Goal: Task Accomplishment & Management: Complete application form

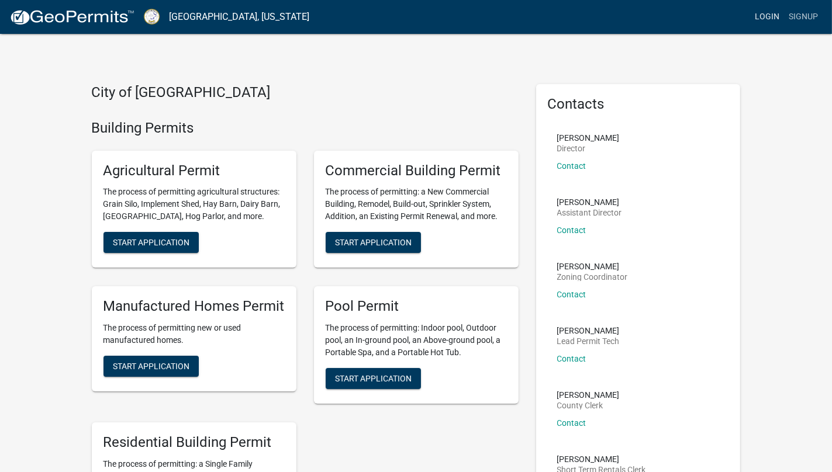
click at [763, 15] on link "Login" at bounding box center [767, 17] width 34 height 22
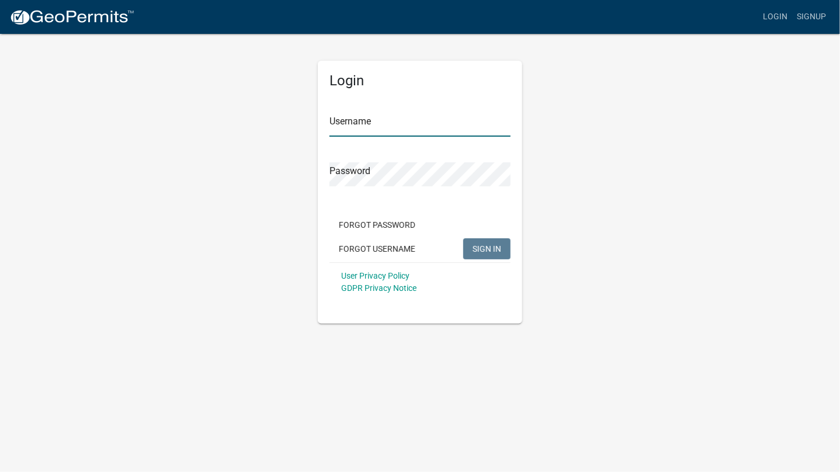
type input "BHHOconee"
click at [486, 239] on button "SIGN IN" at bounding box center [486, 248] width 47 height 21
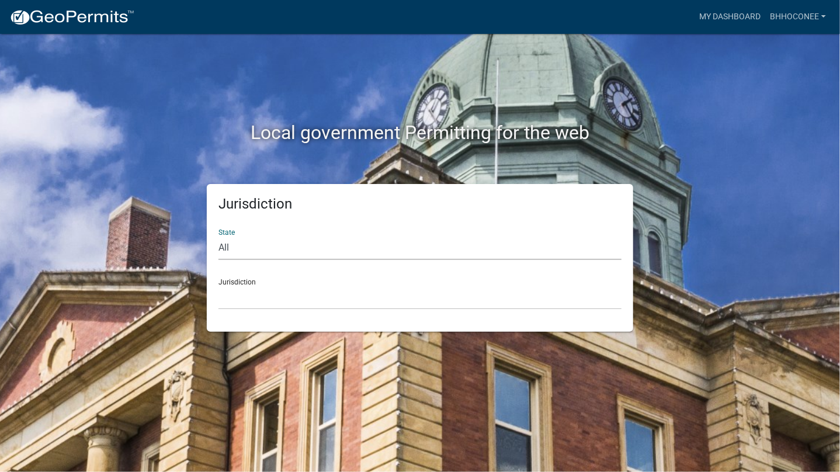
click at [353, 245] on select "All [US_STATE] [US_STATE] [US_STATE] [US_STATE] [US_STATE] [US_STATE] [US_STATE…" at bounding box center [420, 248] width 403 height 24
select select "[US_STATE]"
click at [219, 236] on select "All [US_STATE] [US_STATE] [US_STATE] [US_STATE] [US_STATE] [US_STATE] [US_STATE…" at bounding box center [420, 248] width 403 height 24
click at [334, 290] on select "[GEOGRAPHIC_DATA], [US_STATE][PERSON_NAME][GEOGRAPHIC_DATA], [US_STATE][PERSON_…" at bounding box center [420, 298] width 403 height 24
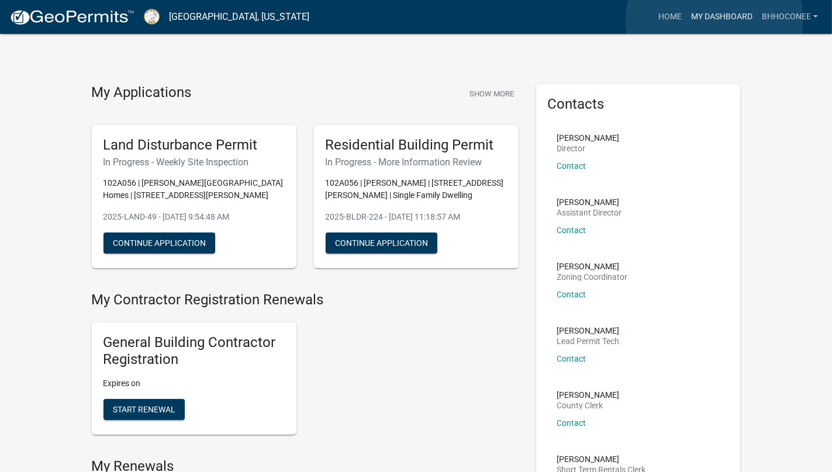
click at [714, 20] on link "My Dashboard" at bounding box center [721, 17] width 71 height 22
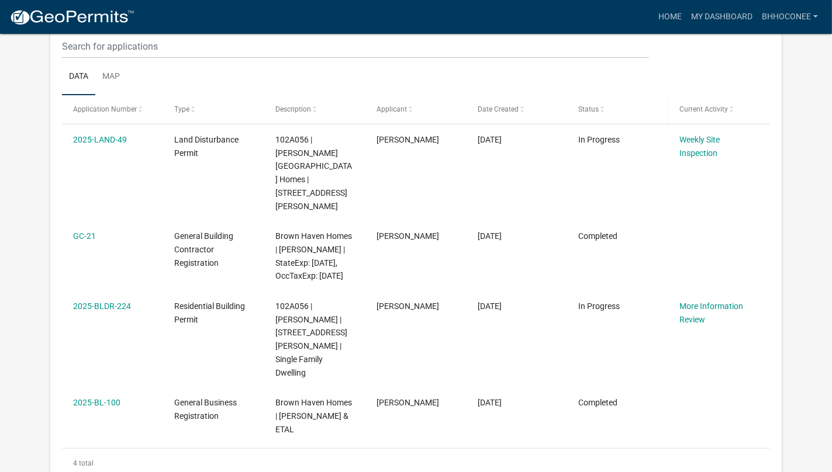
scroll to position [187, 0]
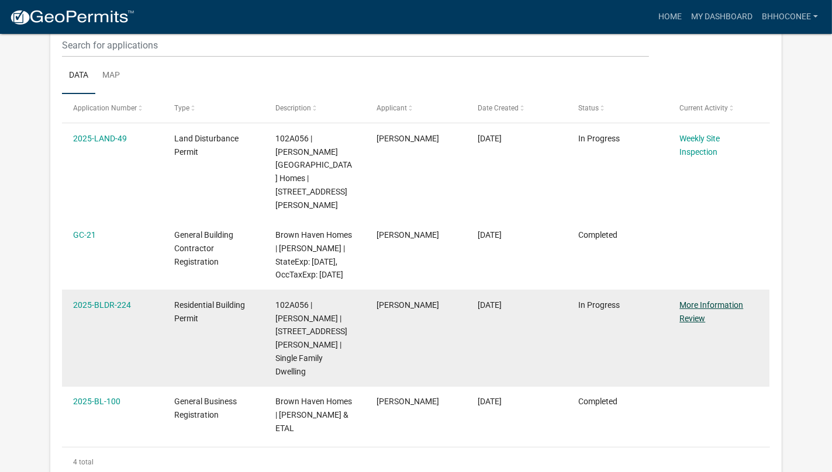
drag, startPoint x: 642, startPoint y: 292, endPoint x: 706, endPoint y: 303, distance: 64.7
click at [706, 303] on link "More Information Review" at bounding box center [711, 311] width 64 height 23
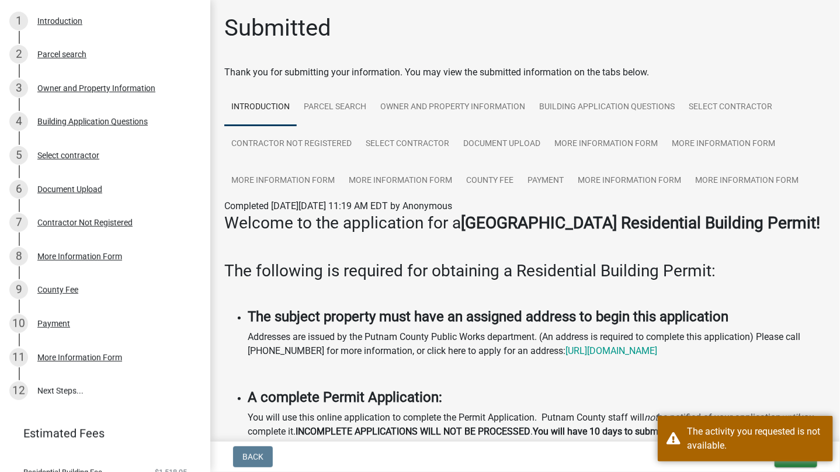
scroll to position [171, 0]
click at [98, 355] on div "More Information Form" at bounding box center [79, 357] width 85 height 8
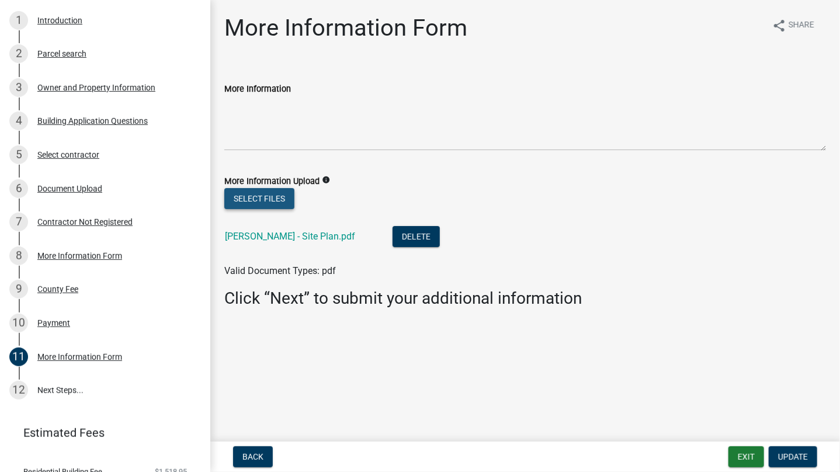
click at [257, 193] on button "Select files" at bounding box center [259, 198] width 70 height 21
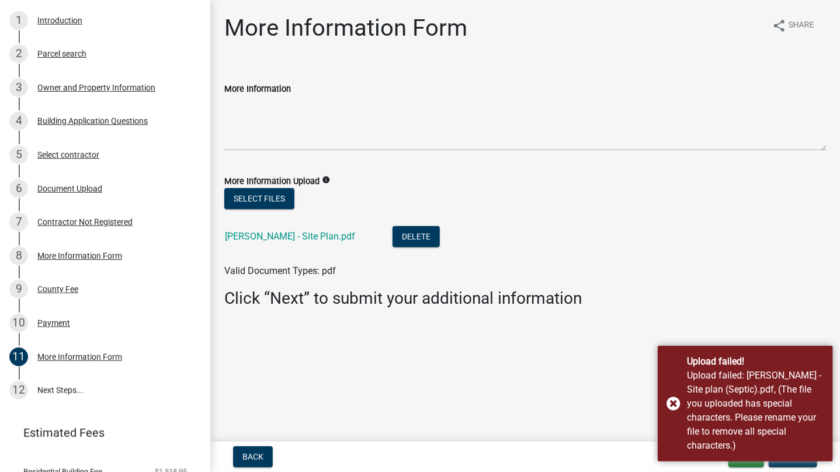
click at [595, 407] on main "More Information Form share Share More Information More Information Upload info…" at bounding box center [525, 218] width 630 height 437
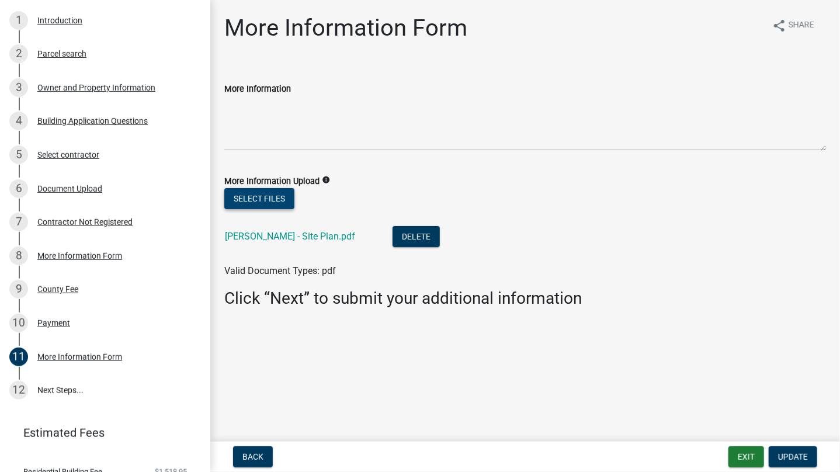
click at [269, 200] on button "Select files" at bounding box center [259, 198] width 70 height 21
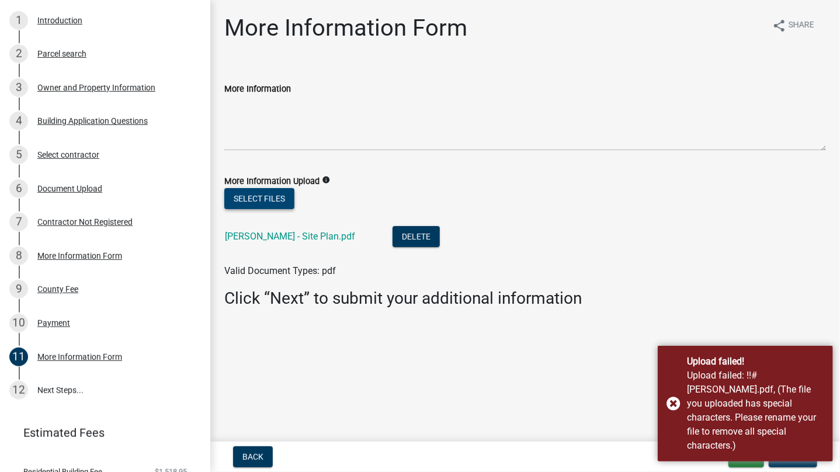
click at [264, 198] on button "Select files" at bounding box center [259, 198] width 70 height 21
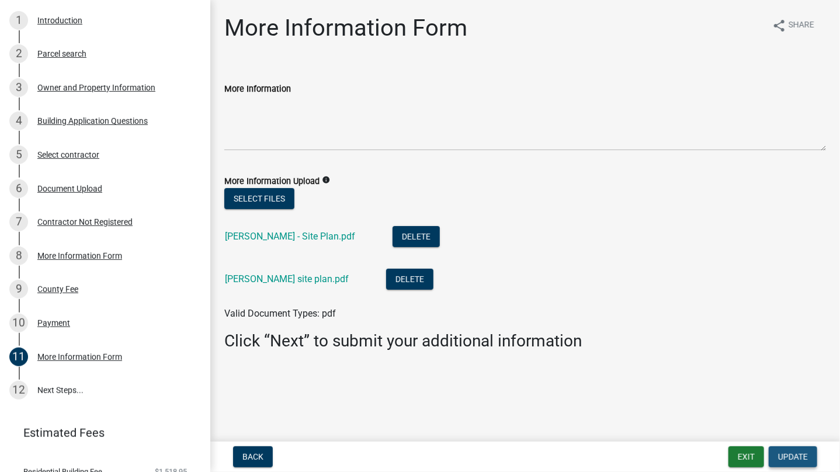
click at [800, 455] on span "Update" at bounding box center [794, 456] width 30 height 9
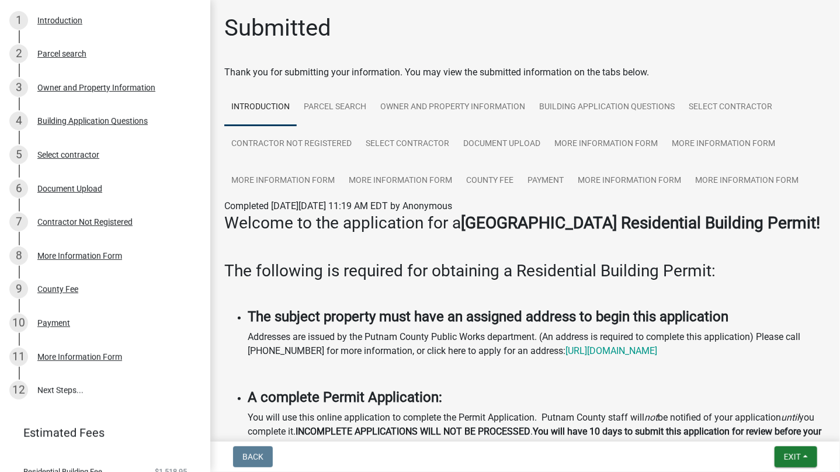
scroll to position [44, 0]
